Goal: Use online tool/utility: Utilize a website feature to perform a specific function

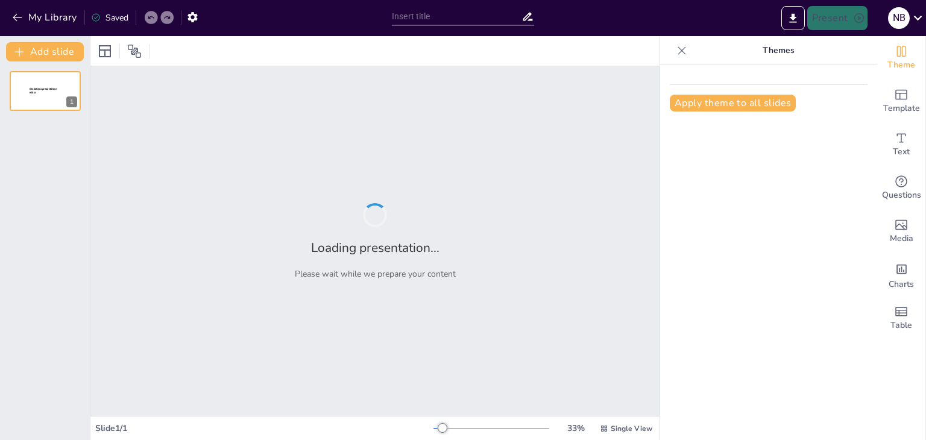
type input "El Código Genético: Conexión entre Nucleótidos y Aminoácidos"
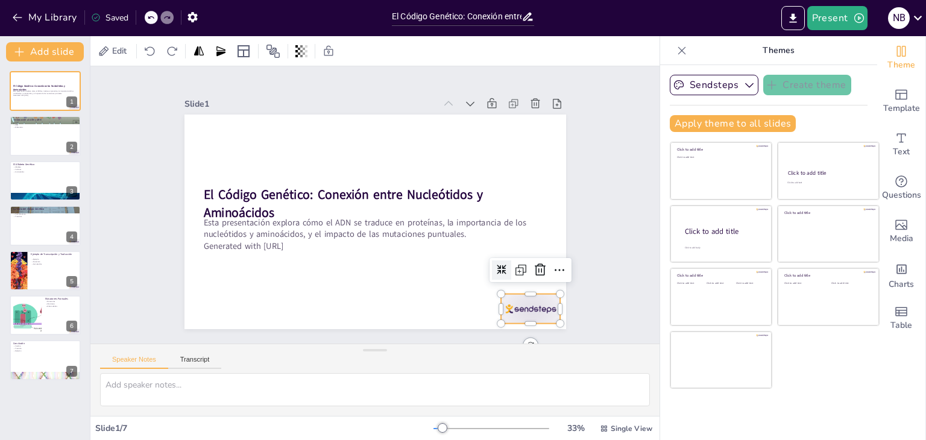
click at [508, 338] on div at bounding box center [475, 363] width 66 height 51
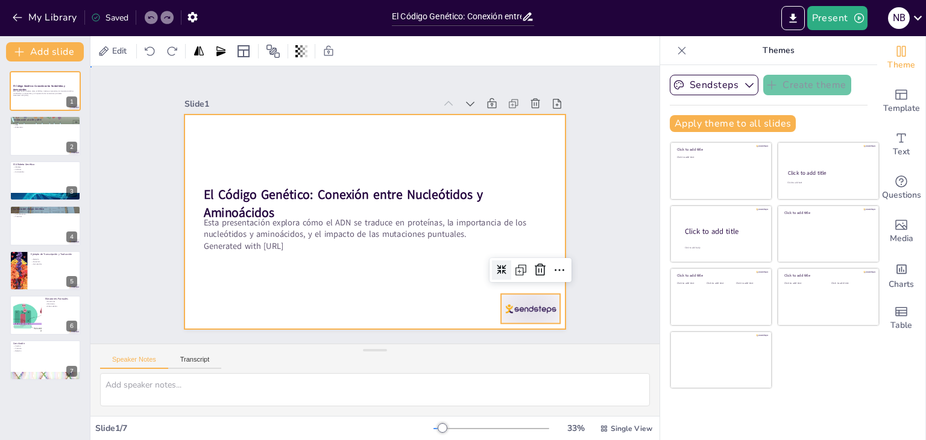
click at [412, 299] on div at bounding box center [364, 217] width 428 height 415
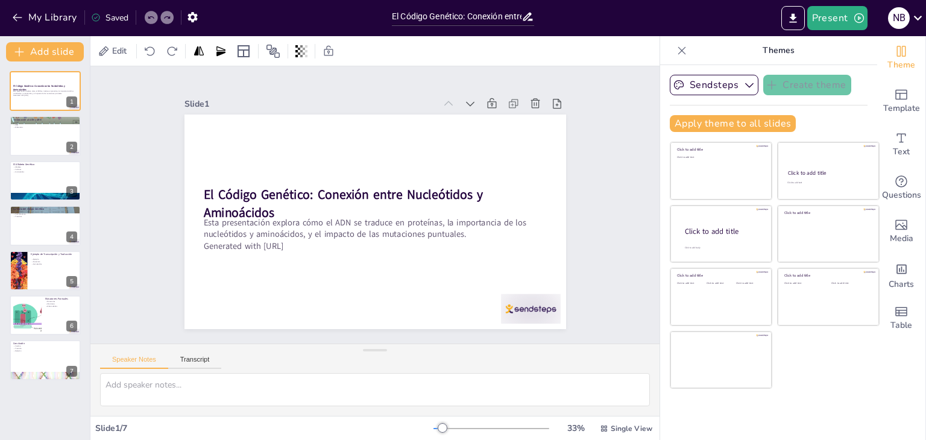
click at [131, 178] on div "Slide 1 El Código Genético: Conexión entre Nucleótidos y Aminoácidos Esta prese…" at bounding box center [375, 204] width 624 height 559
click at [28, 139] on div at bounding box center [45, 136] width 72 height 41
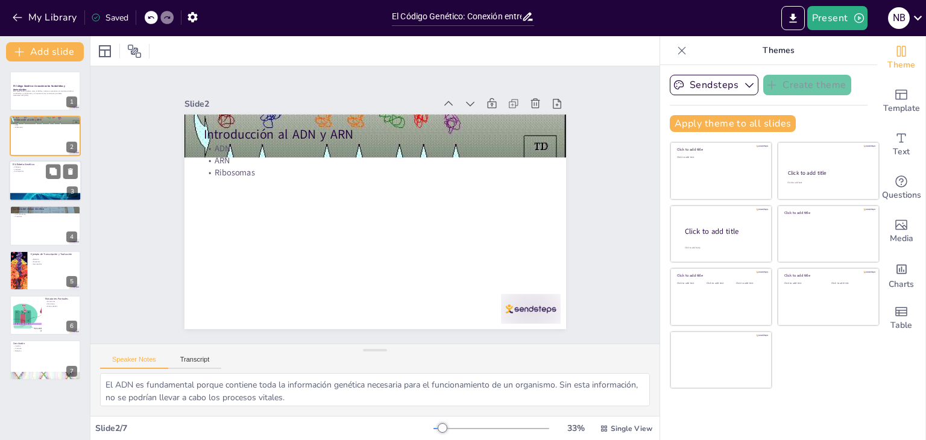
click at [31, 177] on div at bounding box center [45, 180] width 72 height 41
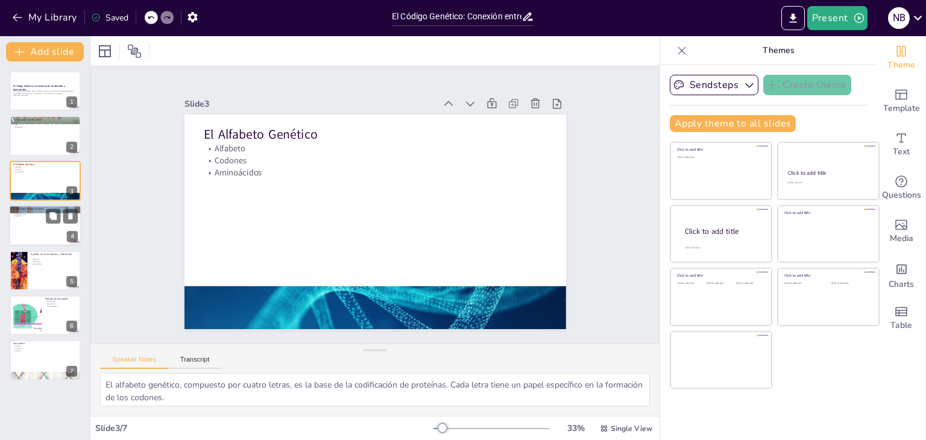
click at [34, 223] on div at bounding box center [45, 225] width 72 height 41
type textarea "La tabla del código genético es fundamental para la traducción, ya que proporci…"
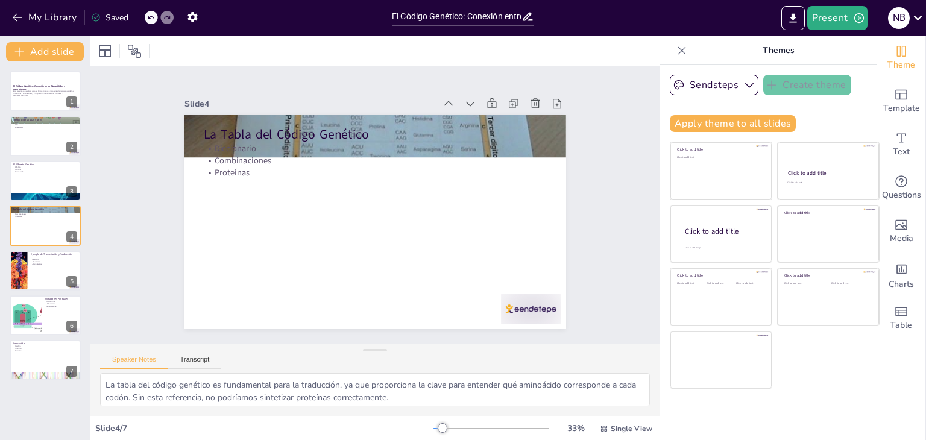
click at [119, 168] on div "Slide 1 El Código Genético: Conexión entre Nucleótidos y Aminoácidos Esta prese…" at bounding box center [374, 204] width 587 height 609
click at [589, 162] on div "Slide 1 El Código Genético: Conexión entre Nucleótidos y Aminoácidos Esta prese…" at bounding box center [375, 204] width 504 height 375
click at [599, 114] on div "Slide 1 El Código Genético: Conexión entre Nucleótidos y Aminoácidos Esta prese…" at bounding box center [375, 204] width 595 height 335
